Goal: Task Accomplishment & Management: Manage account settings

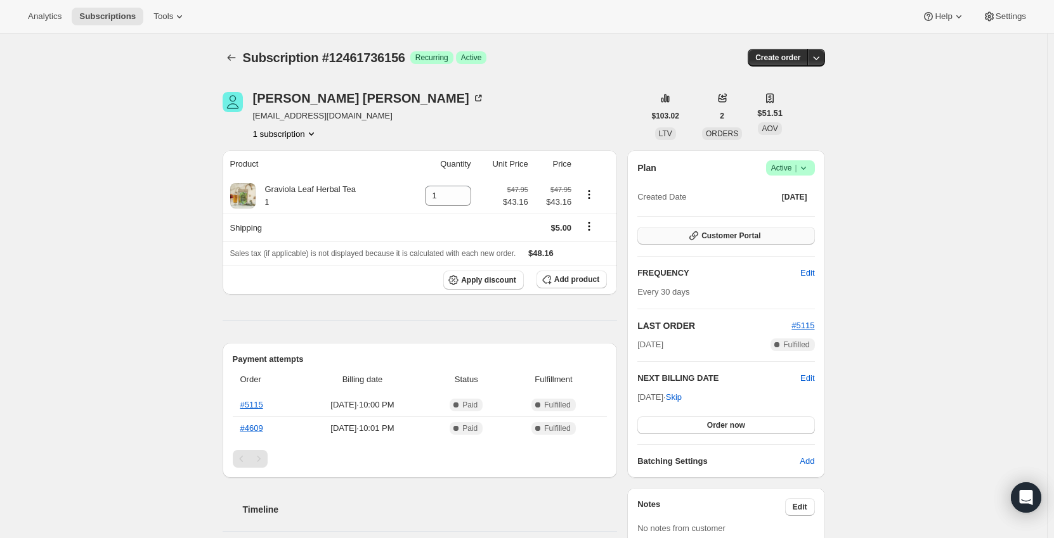
click at [744, 235] on span "Customer Portal" at bounding box center [730, 236] width 59 height 10
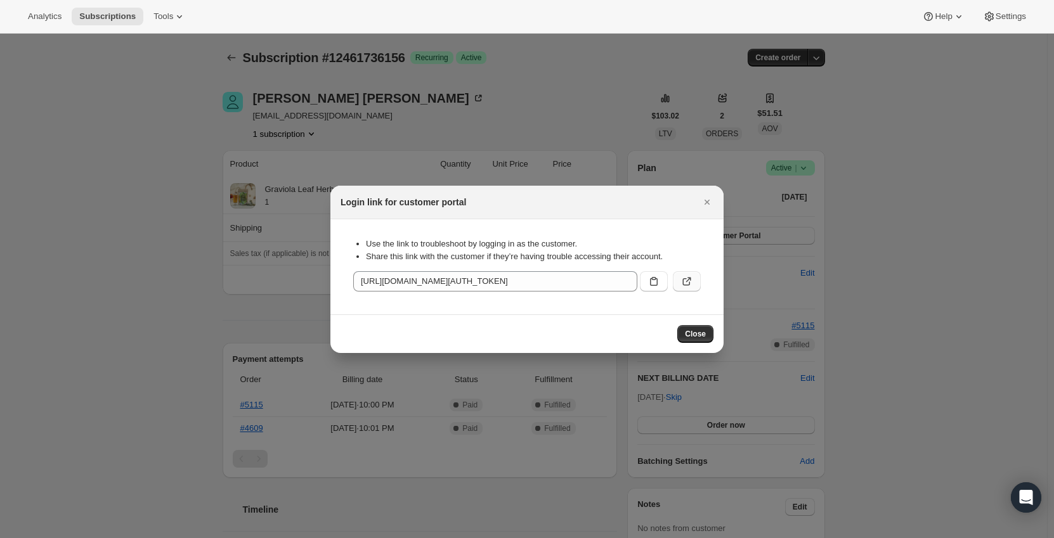
click at [684, 285] on icon ":rc0:" at bounding box center [686, 281] width 13 height 13
click at [707, 204] on icon "Close" at bounding box center [706, 202] width 13 height 13
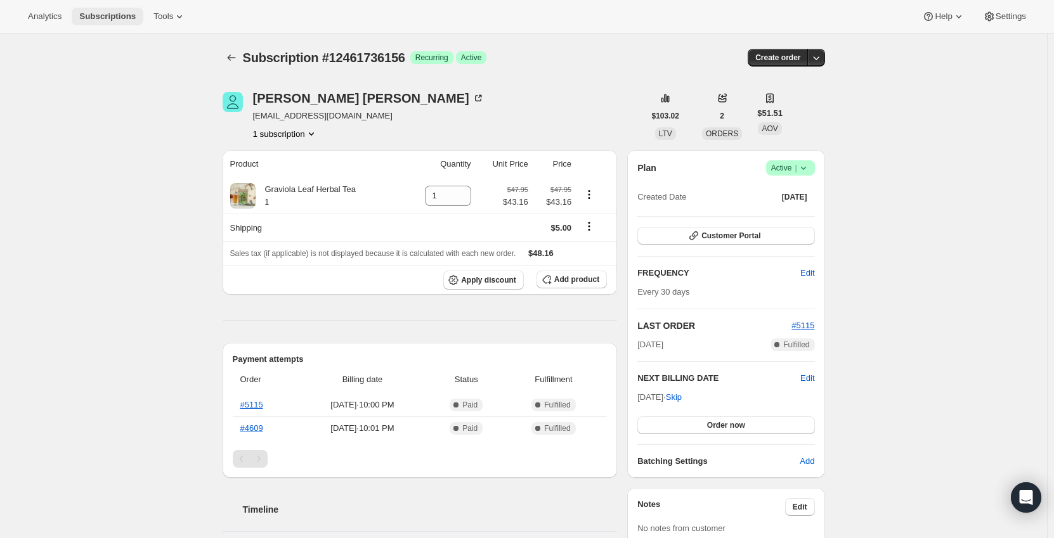
click at [98, 15] on span "Subscriptions" at bounding box center [107, 16] width 56 height 10
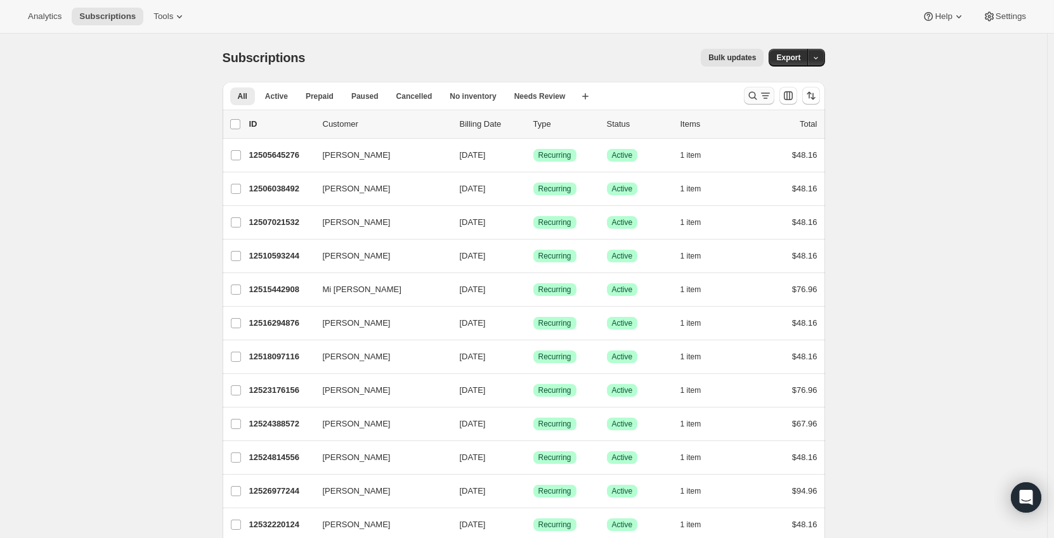
click at [754, 98] on icon "Search and filter results" at bounding box center [752, 95] width 13 height 13
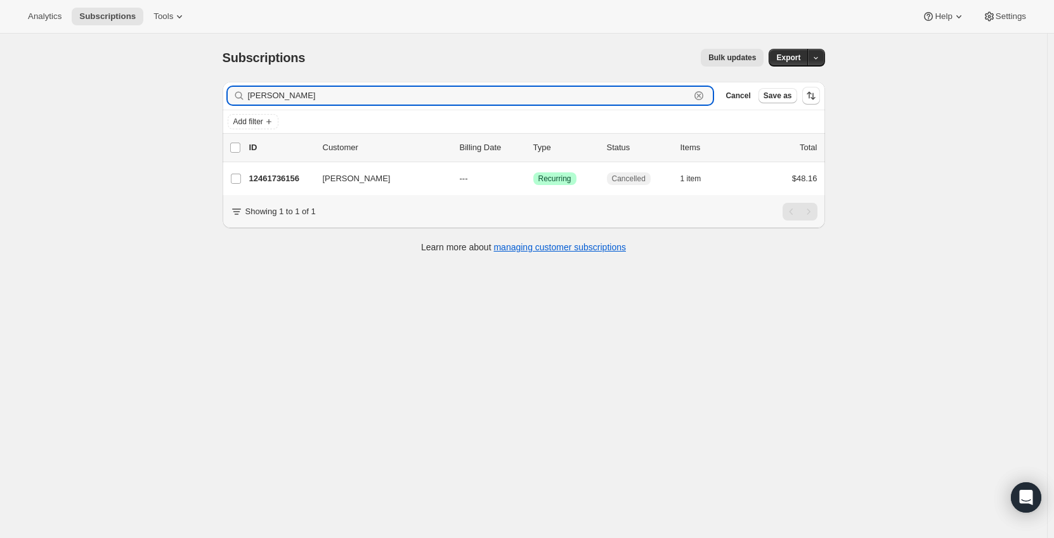
type input "[PERSON_NAME]"
